Goal: Communication & Community: Ask a question

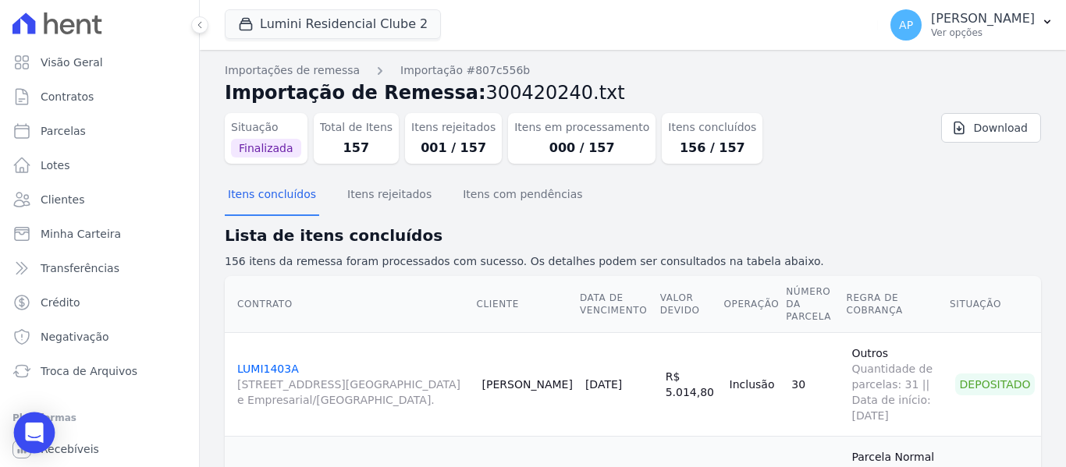
click at [20, 431] on div "Open Intercom Messenger" at bounding box center [34, 433] width 41 height 41
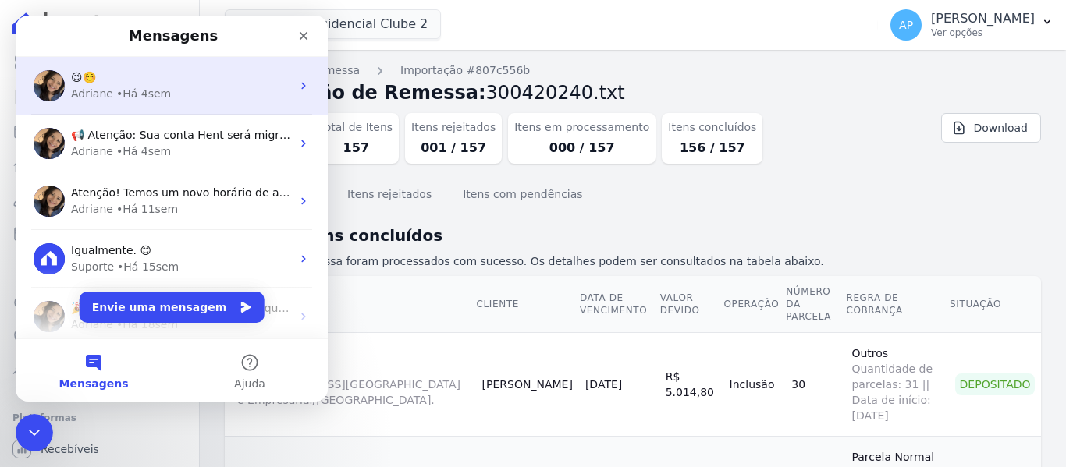
click at [147, 80] on div "😉☺️" at bounding box center [181, 77] width 220 height 16
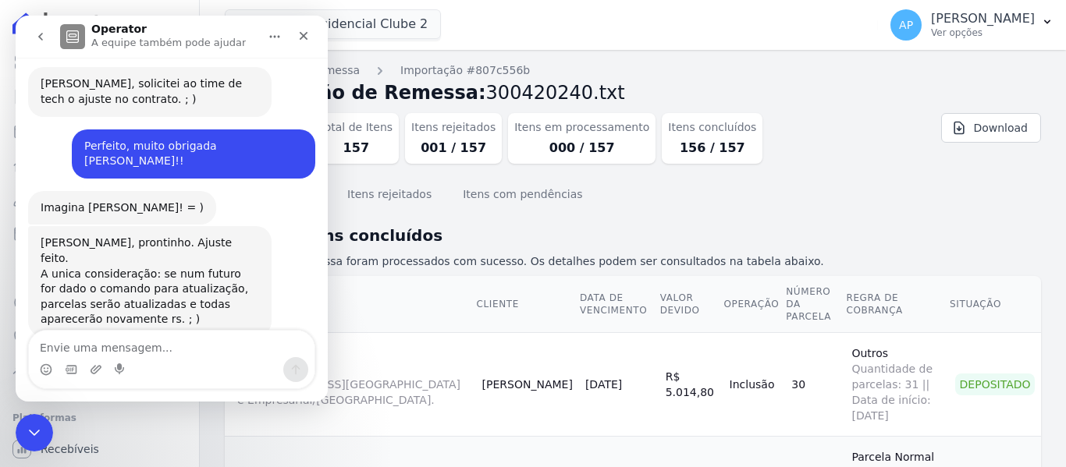
scroll to position [6156, 0]
click at [188, 350] on textarea "Envie uma mensagem..." at bounding box center [172, 344] width 286 height 27
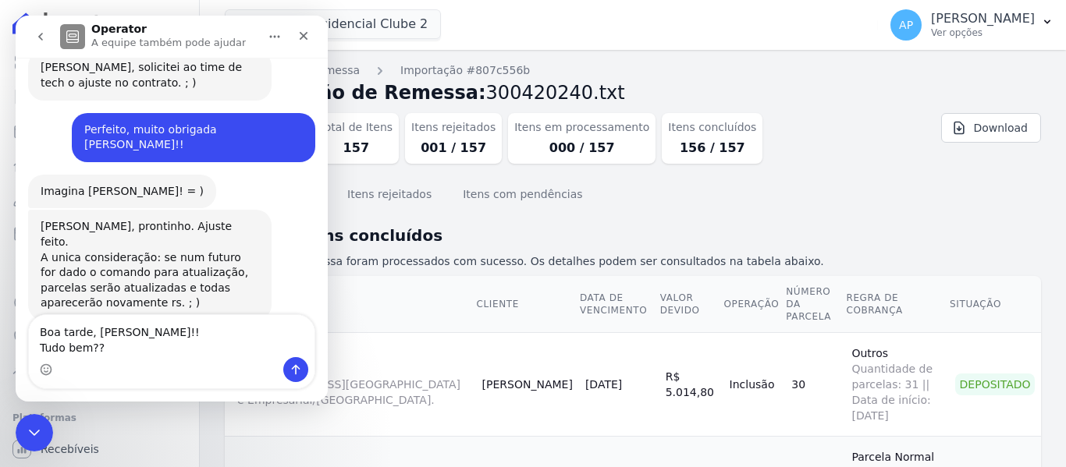
type textarea "Boa tarde, [PERSON_NAME]!! Tudo bem??"
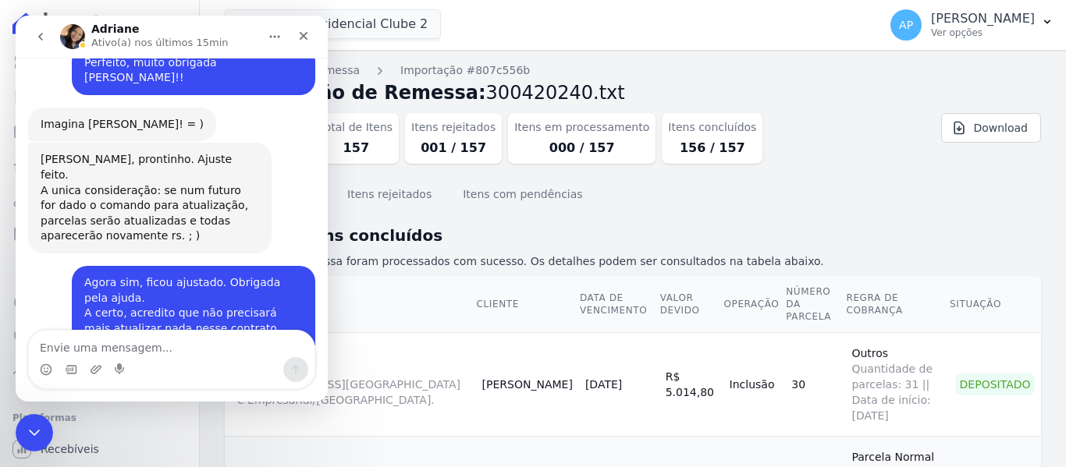
click at [733, 206] on div "Itens concluídos Itens rejeitados Itens com pendências" at bounding box center [633, 195] width 816 height 38
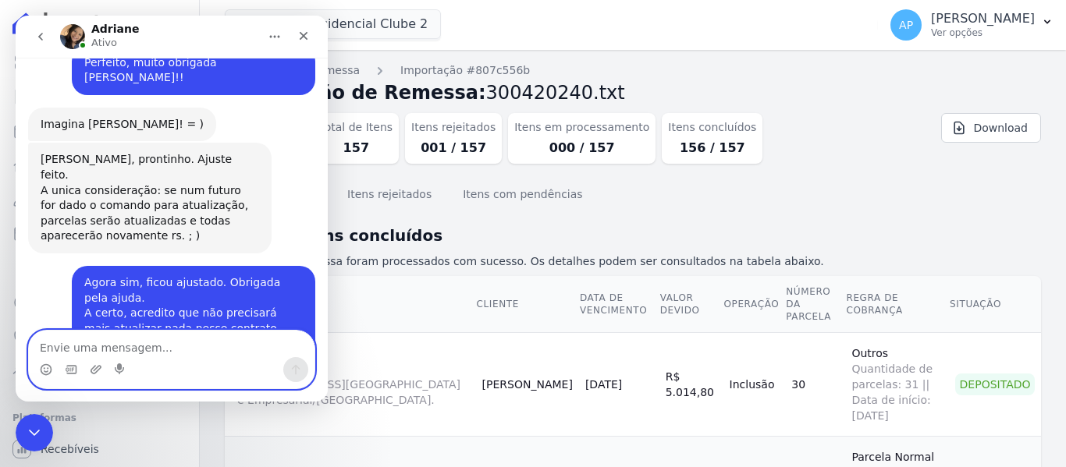
click at [198, 339] on textarea "Envie uma mensagem..." at bounding box center [172, 344] width 286 height 27
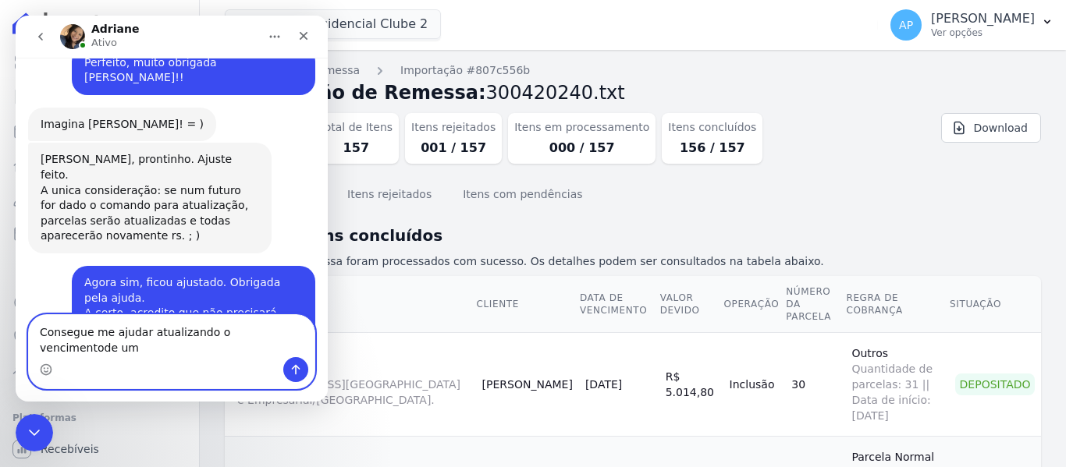
click at [266, 348] on textarea "Consegue me ajudar atualizando o vencimentode um" at bounding box center [172, 336] width 286 height 42
click at [304, 346] on textarea "Consegue me ajudar atualizando o vencimento de um" at bounding box center [172, 336] width 286 height 42
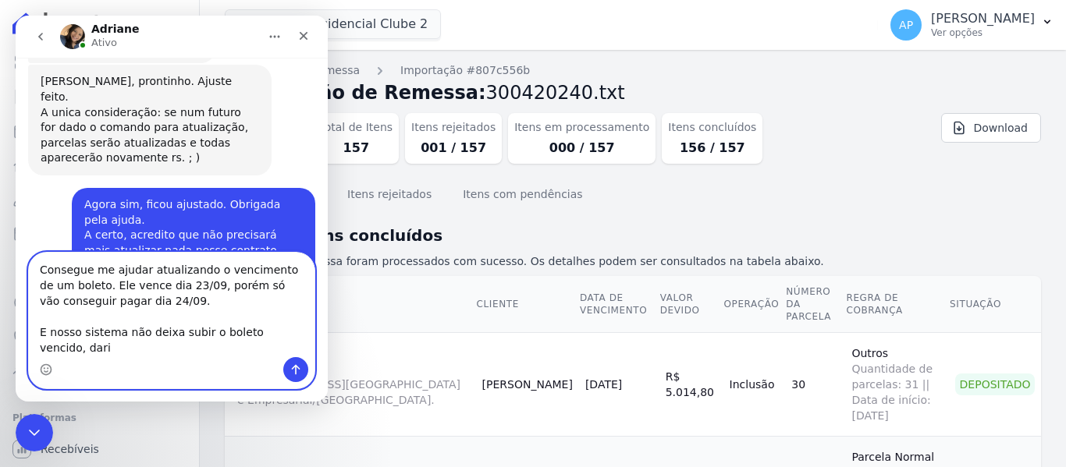
scroll to position [6301, 0]
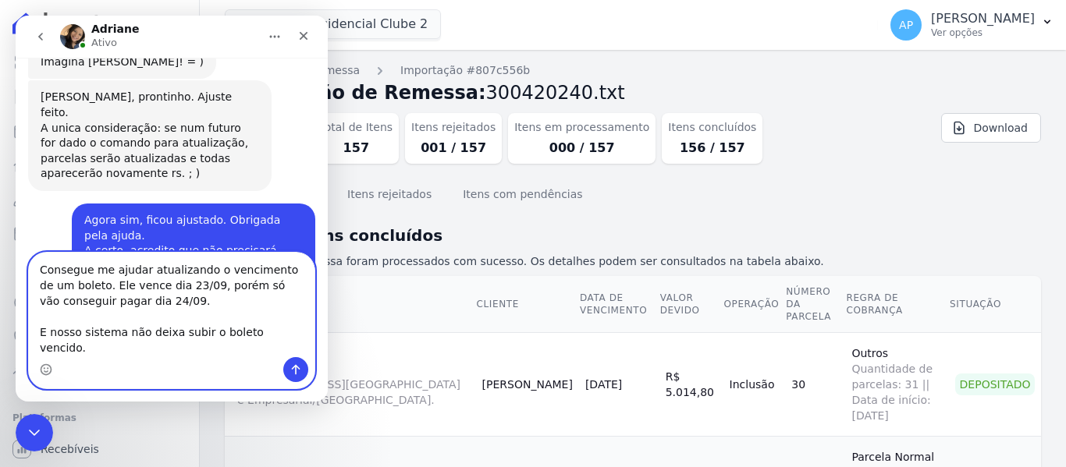
type textarea "Consegue me ajudar atualizando o vencimento de um boleto. Ele vence dia 23/09, …"
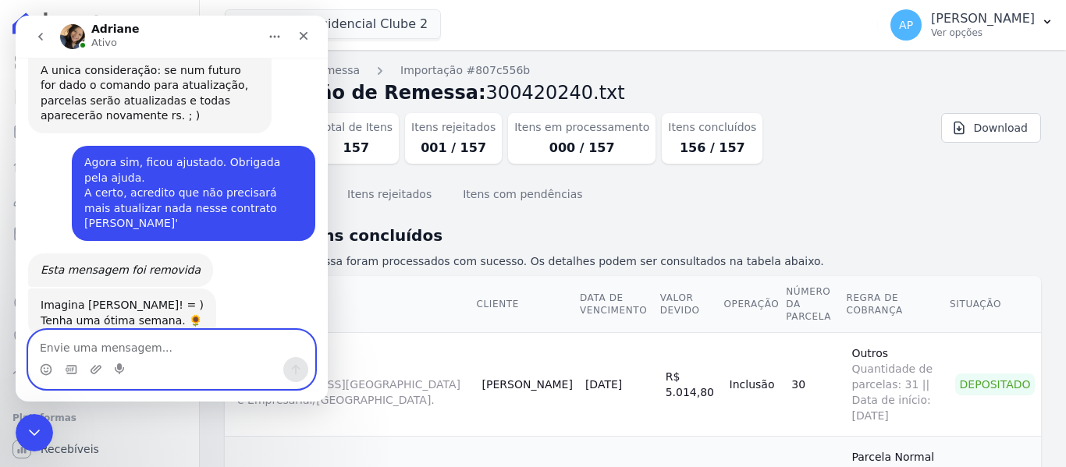
scroll to position [6419, 0]
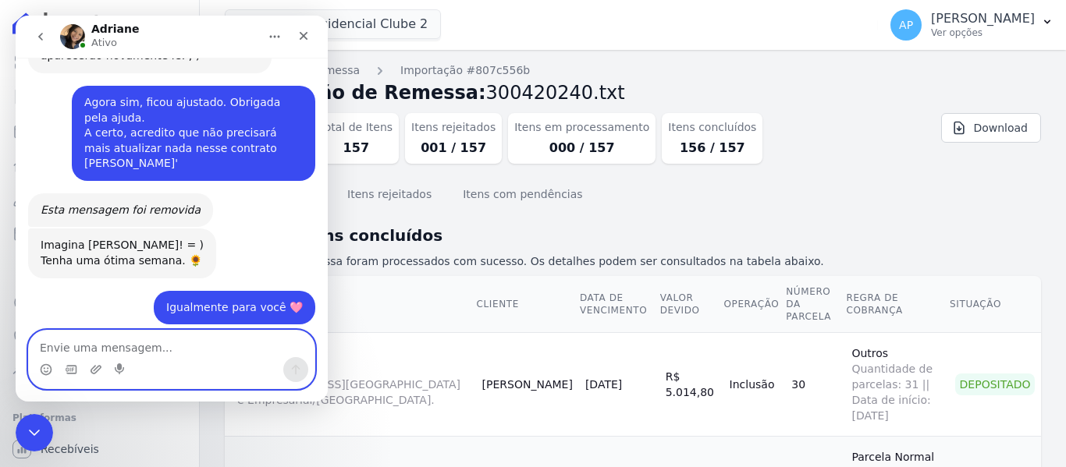
click at [150, 349] on textarea "Envie uma mensagem..." at bounding box center [172, 344] width 286 height 27
type textarea "É o boleto de cobrança de vocês!!"
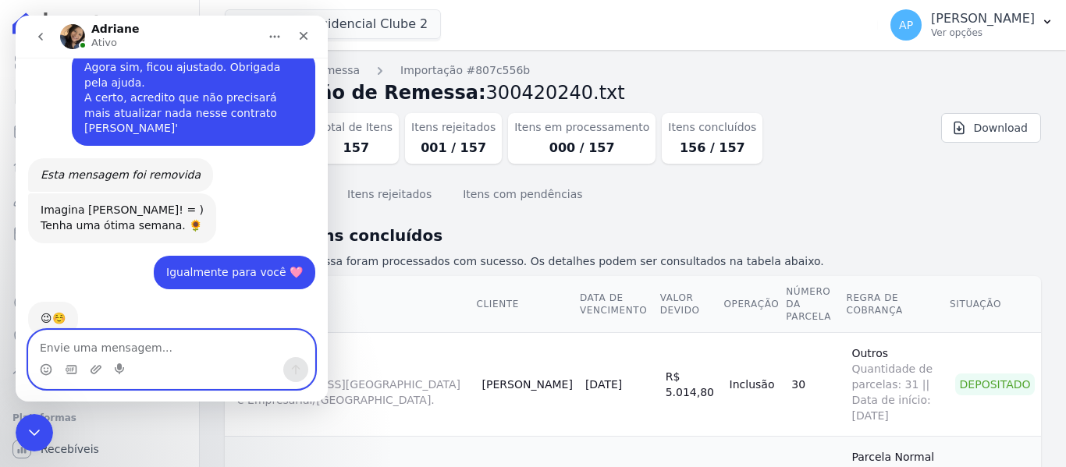
scroll to position [6509, 0]
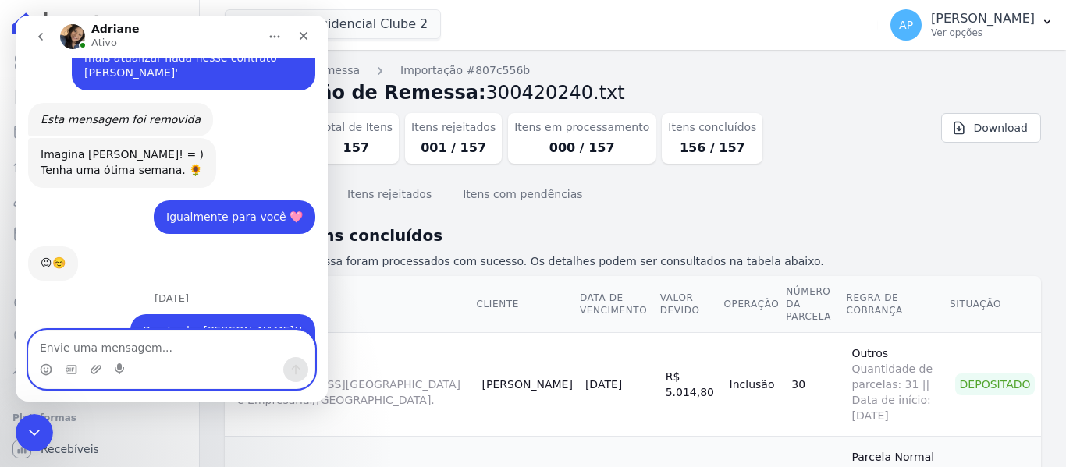
click at [174, 348] on textarea "Envie uma mensagem..." at bounding box center [172, 344] width 286 height 27
type textarea "T"
type textarea "Ah certo, irei solicitar, é somente por e-mail né?"
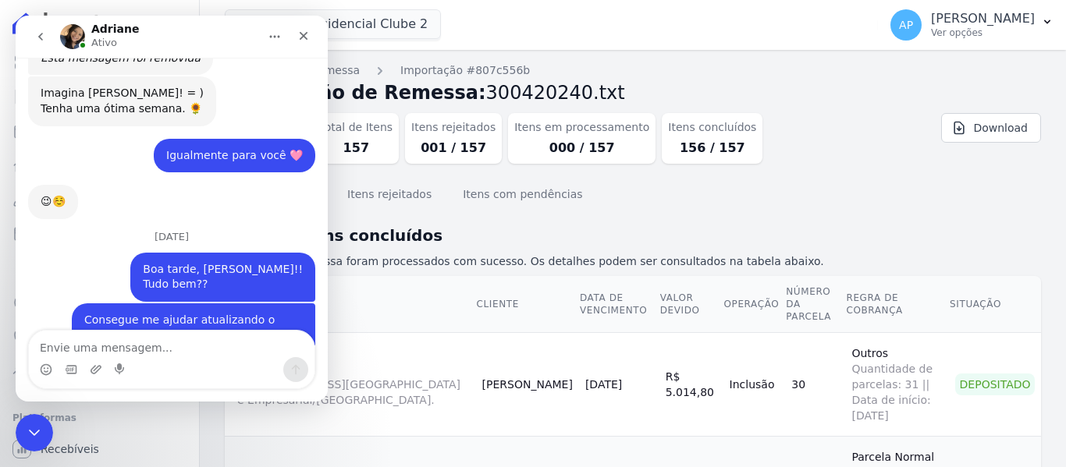
drag, startPoint x: 233, startPoint y: 225, endPoint x: 121, endPoint y: 234, distance: 112.7
copy link "[EMAIL_ADDRESS][DOMAIN_NAME]"
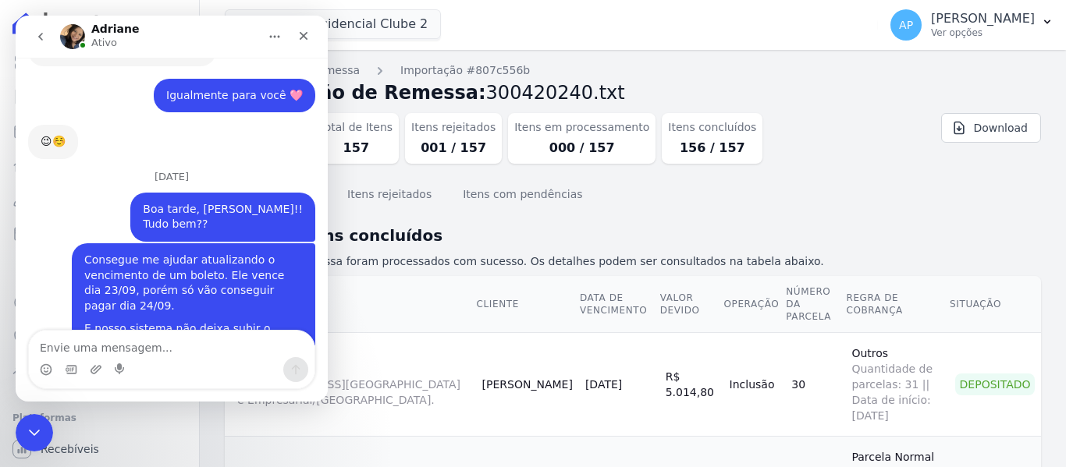
scroll to position [6648, 0]
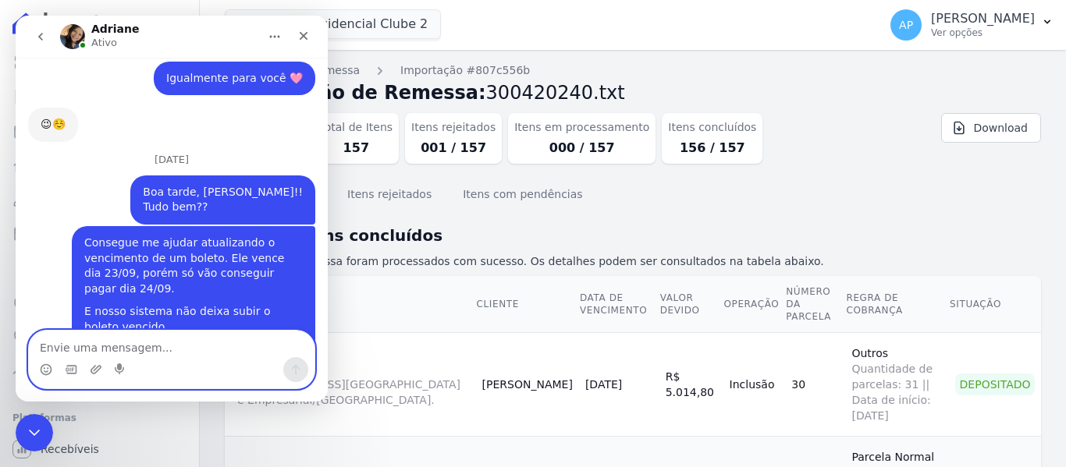
click at [151, 346] on textarea "Envie uma mensagem..." at bounding box center [172, 344] width 286 height 27
type textarea "Perfeito, muito obrigada!!"
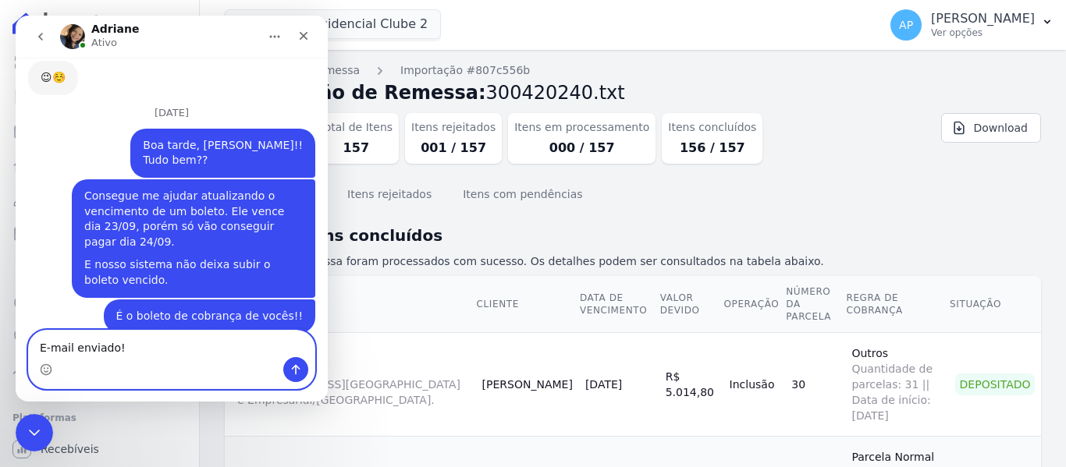
type textarea "E-mail enviado!!"
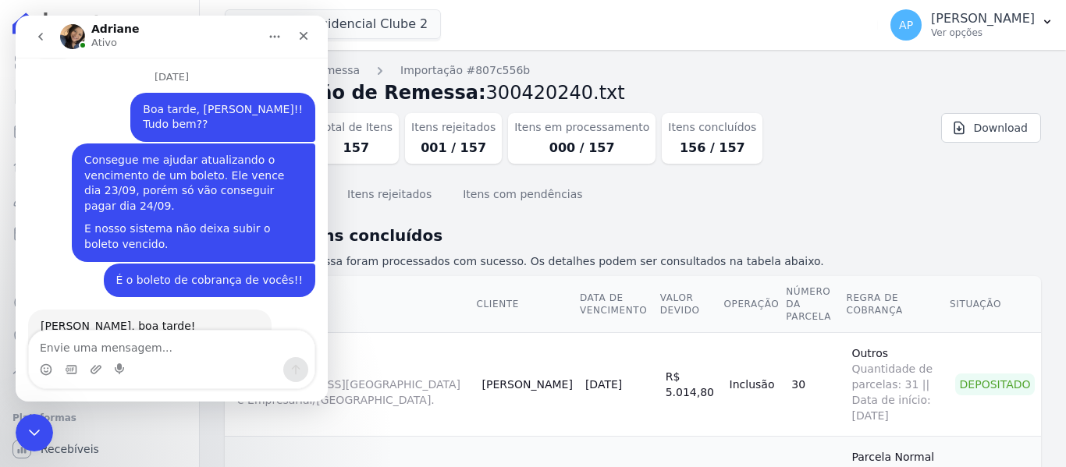
click at [809, 175] on div "Situação Finalizada Total de Itens 157 Itens rejeitados 001 / 157 Itens em proc…" at bounding box center [633, 141] width 816 height 69
click at [31, 440] on div "Encerramento do Messenger da Intercom" at bounding box center [31, 430] width 37 height 37
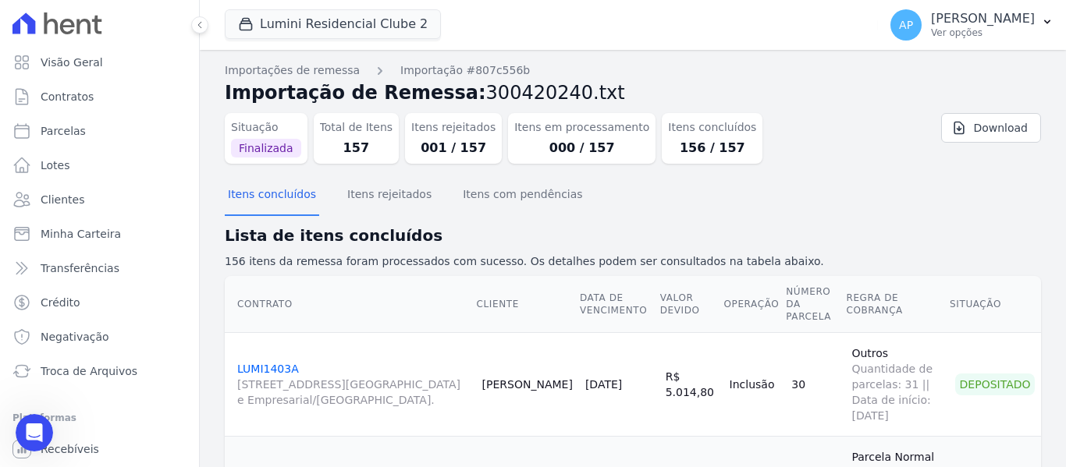
scroll to position [6715, 0]
click at [44, 422] on div "Abertura do Messenger da Intercom" at bounding box center [31, 430] width 51 height 51
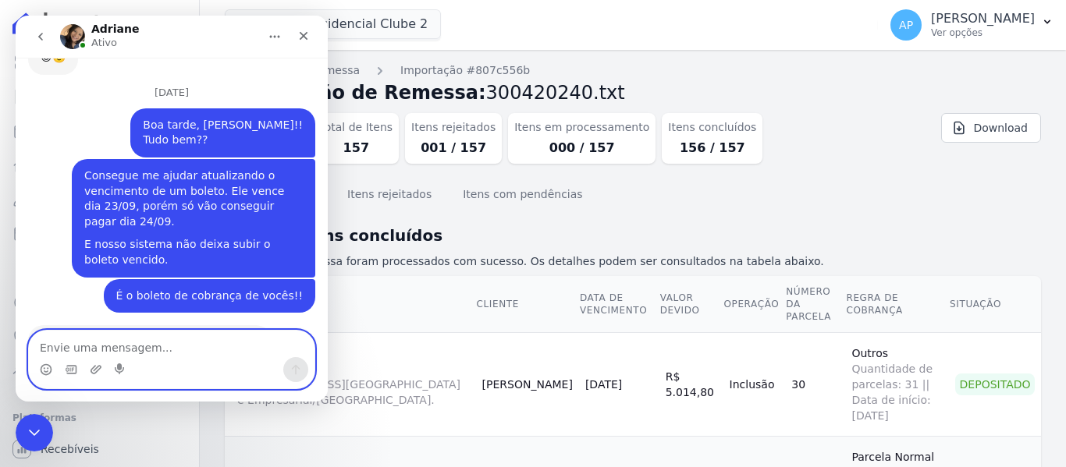
scroll to position [6761, 0]
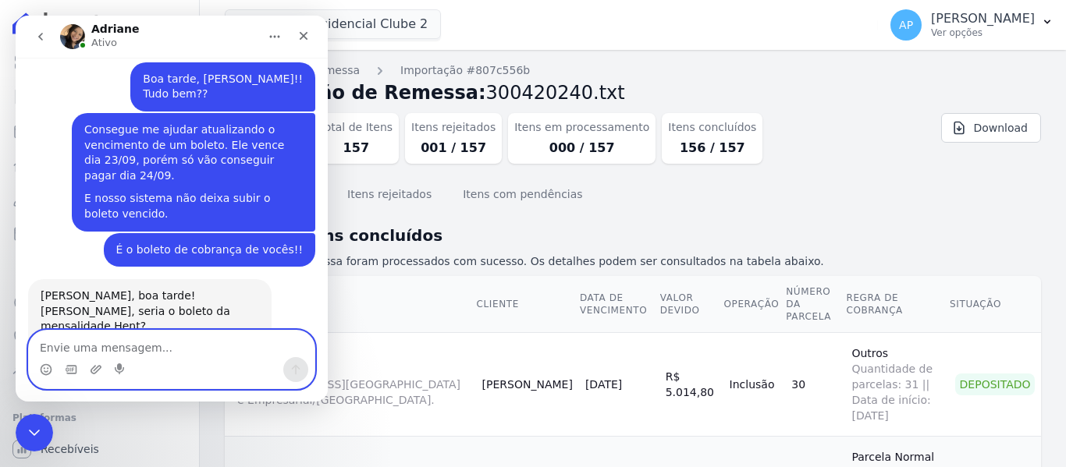
click at [227, 346] on textarea "Envie uma mensagem..." at bounding box center [172, 344] width 286 height 27
type textarea "Eu que agradeço pela ajuda!!"
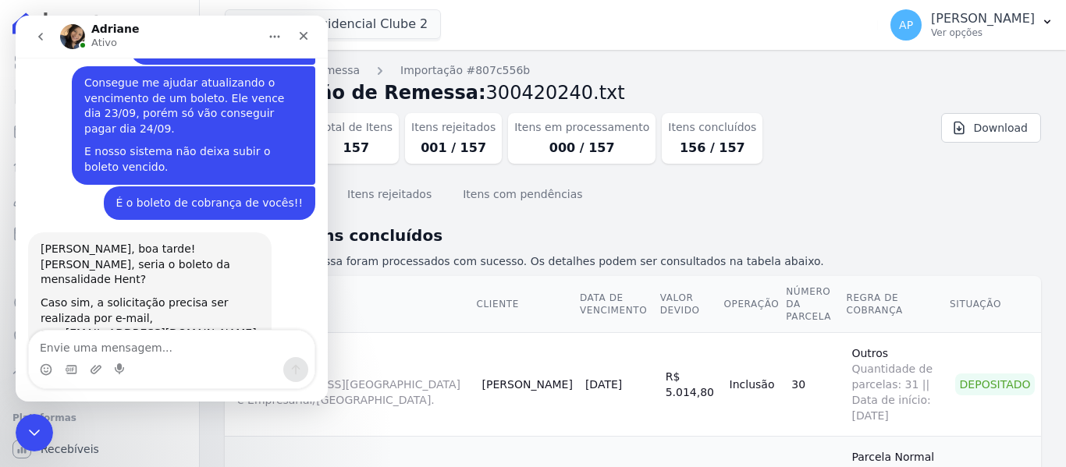
click at [790, 143] on div "Situação Finalizada Total de Itens 157 Itens rejeitados 001 / 157 Itens em proc…" at bounding box center [565, 135] width 680 height 57
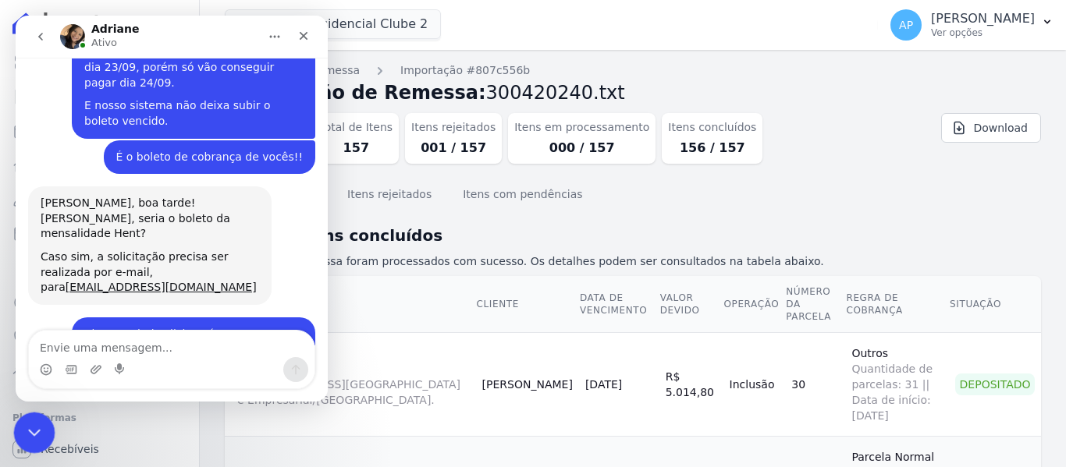
click at [32, 432] on icon "Encerramento do Messenger da Intercom" at bounding box center [32, 431] width 11 height 6
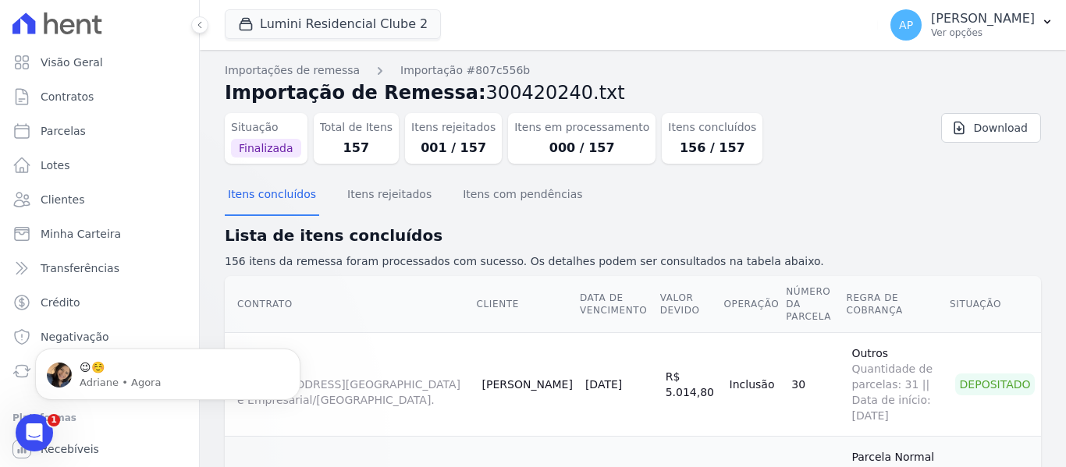
scroll to position [0, 0]
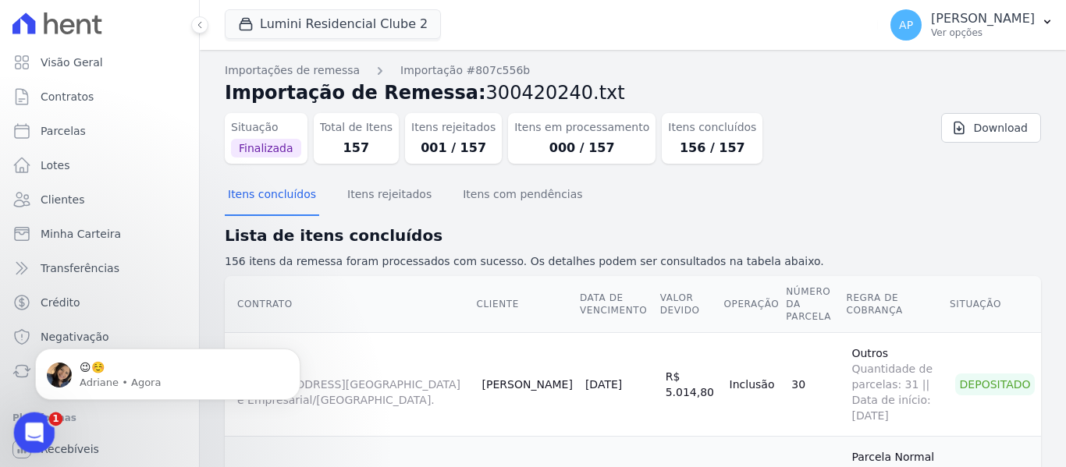
click at [36, 425] on icon "Abertura do Messenger da Intercom" at bounding box center [33, 431] width 26 height 26
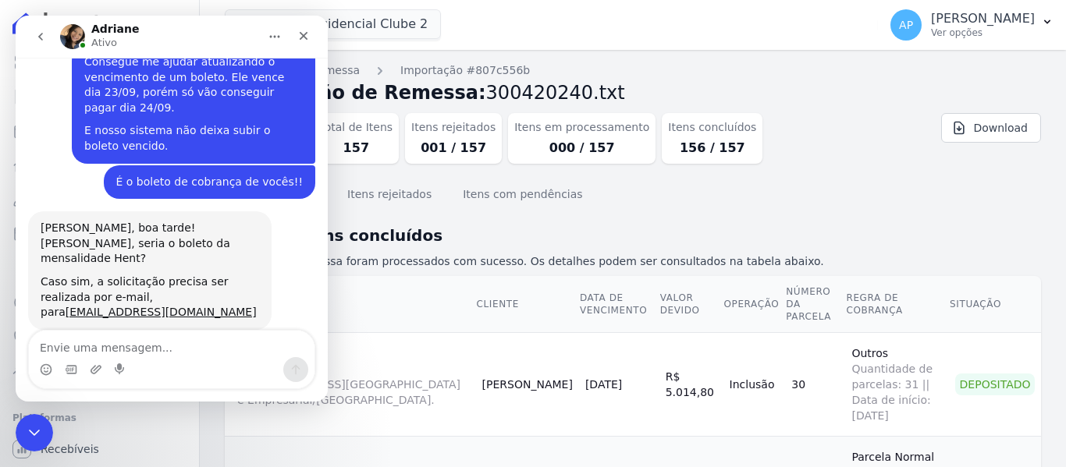
scroll to position [6880, 0]
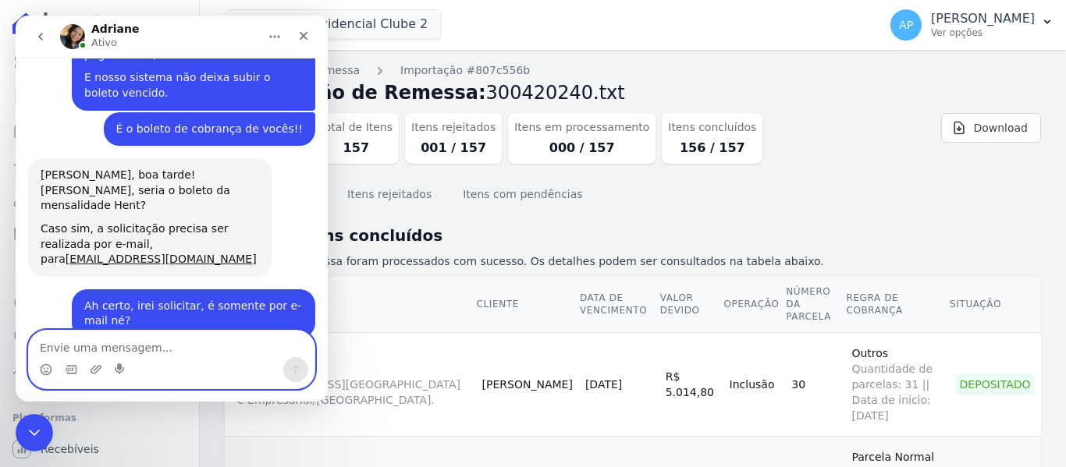
click at [142, 332] on textarea "Envie uma mensagem..." at bounding box center [172, 344] width 286 height 27
click at [144, 342] on textarea "Envie uma mensagem..." at bounding box center [172, 344] width 286 height 27
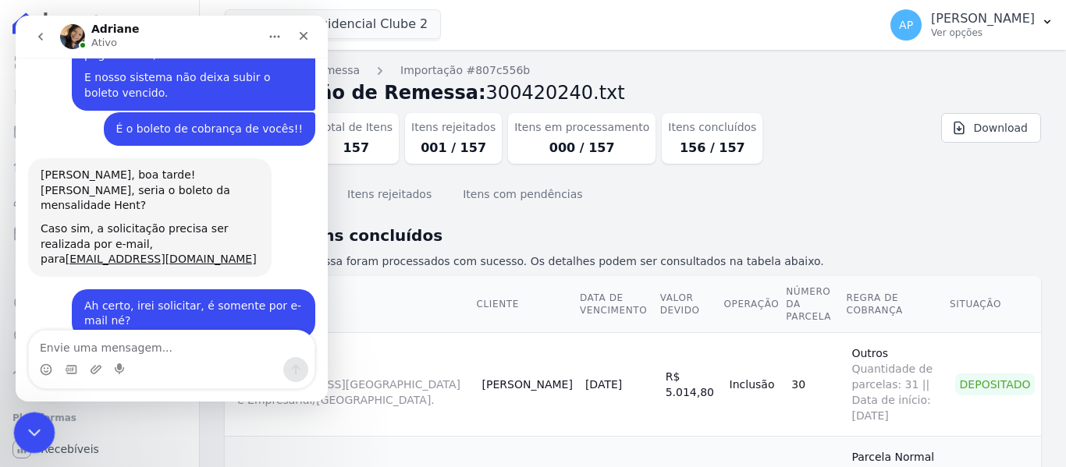
click at [37, 424] on icon "Encerramento do Messenger da Intercom" at bounding box center [32, 430] width 19 height 19
